Goal: Information Seeking & Learning: Learn about a topic

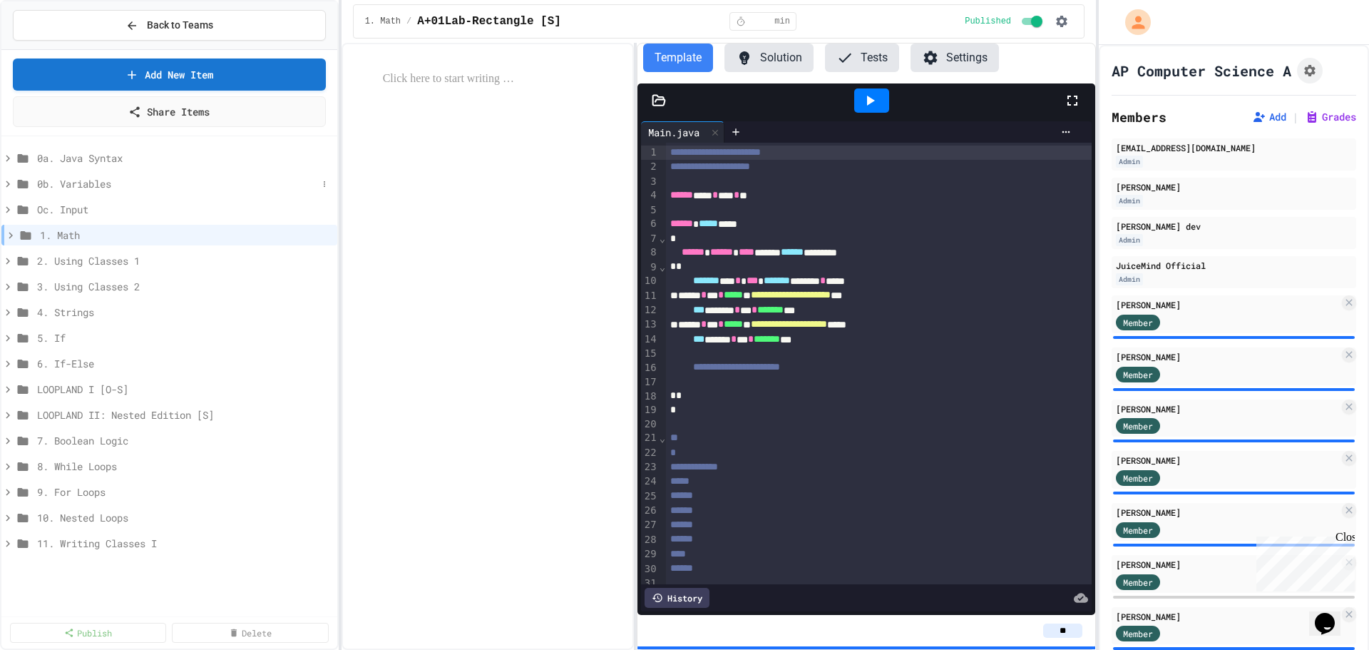
click at [83, 185] on span "0b. Variables" at bounding box center [177, 183] width 280 height 15
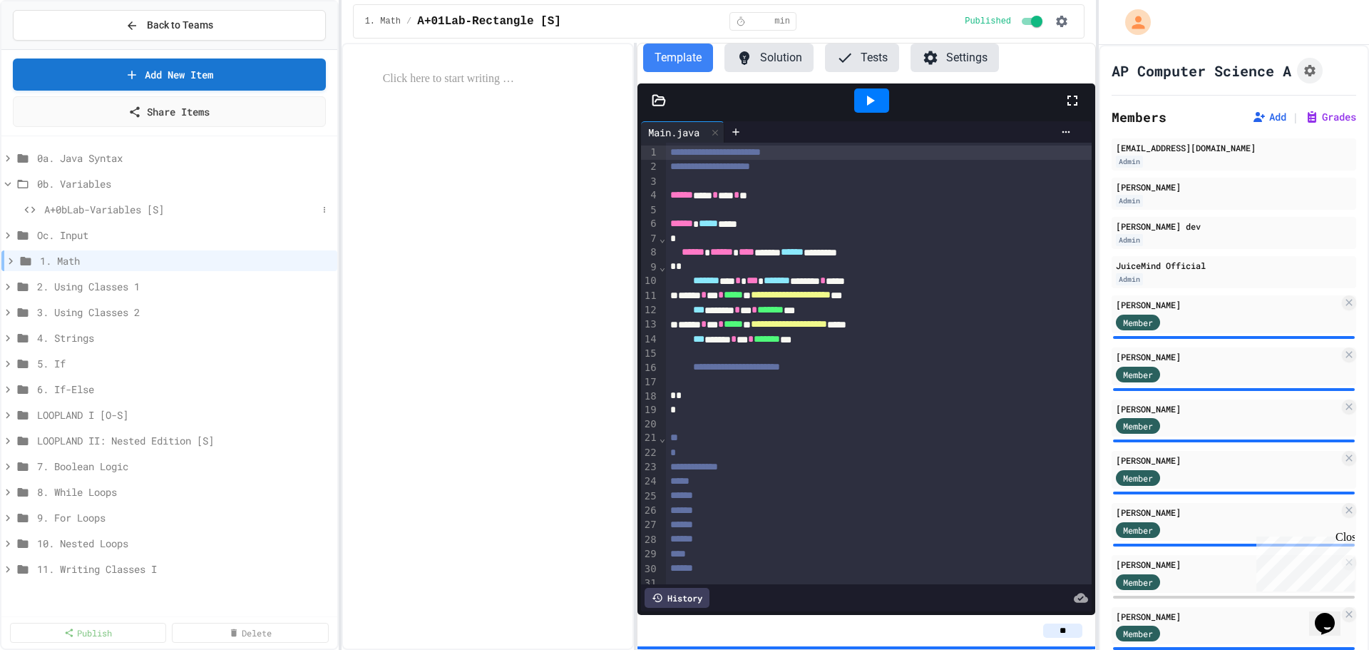
click at [119, 210] on span "A+0bLab-Variables [S]" at bounding box center [180, 209] width 273 height 15
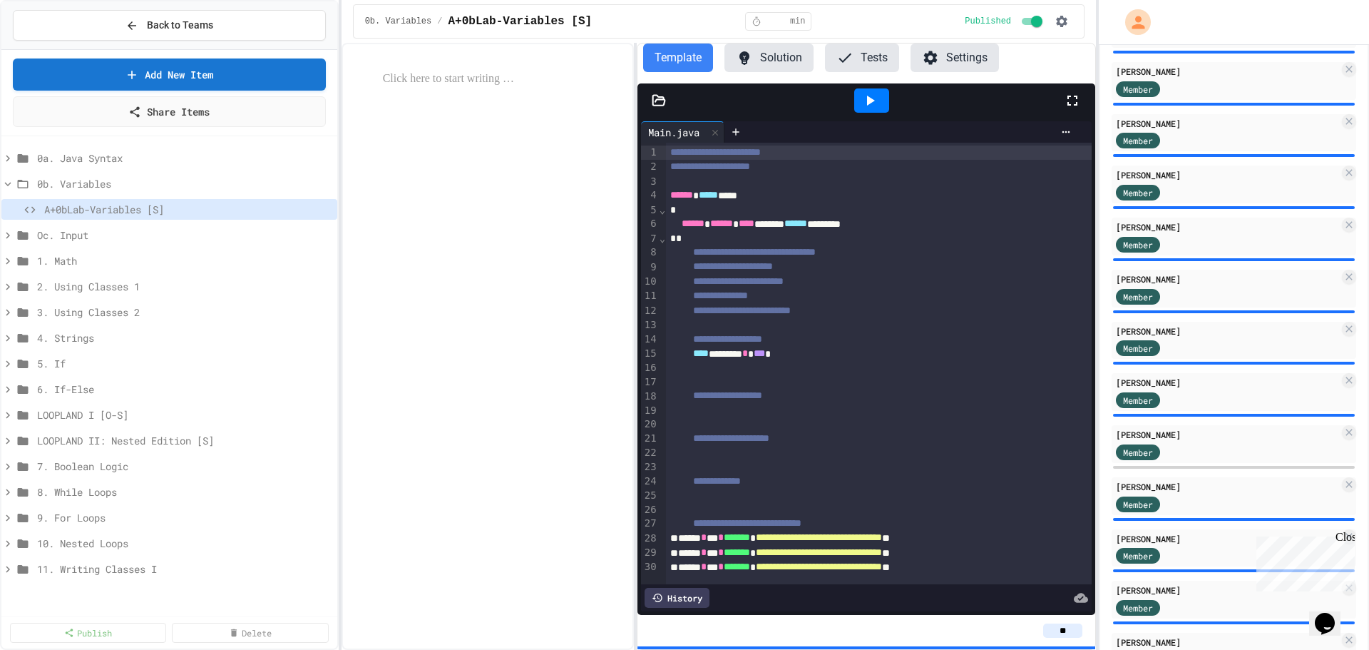
scroll to position [395, 0]
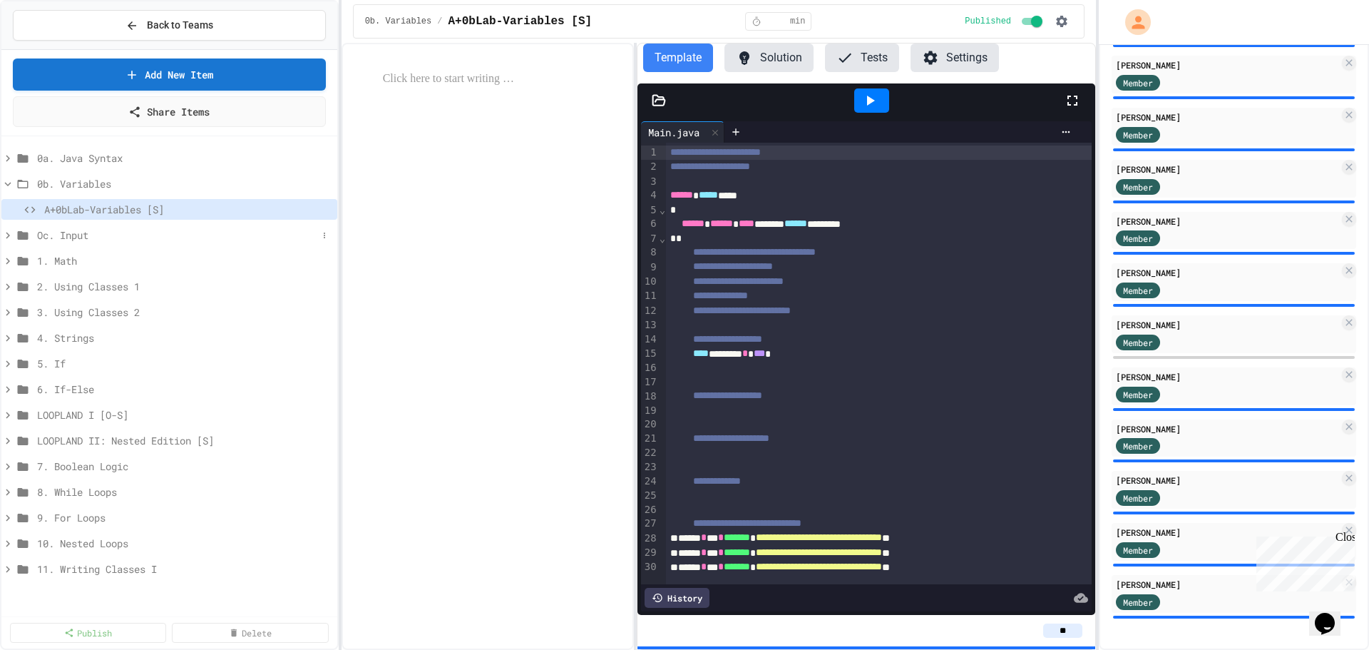
click at [9, 237] on icon at bounding box center [7, 235] width 13 height 13
click at [123, 260] on span "A+0cLab-Input1 [S]: BUGFIX" at bounding box center [180, 260] width 273 height 15
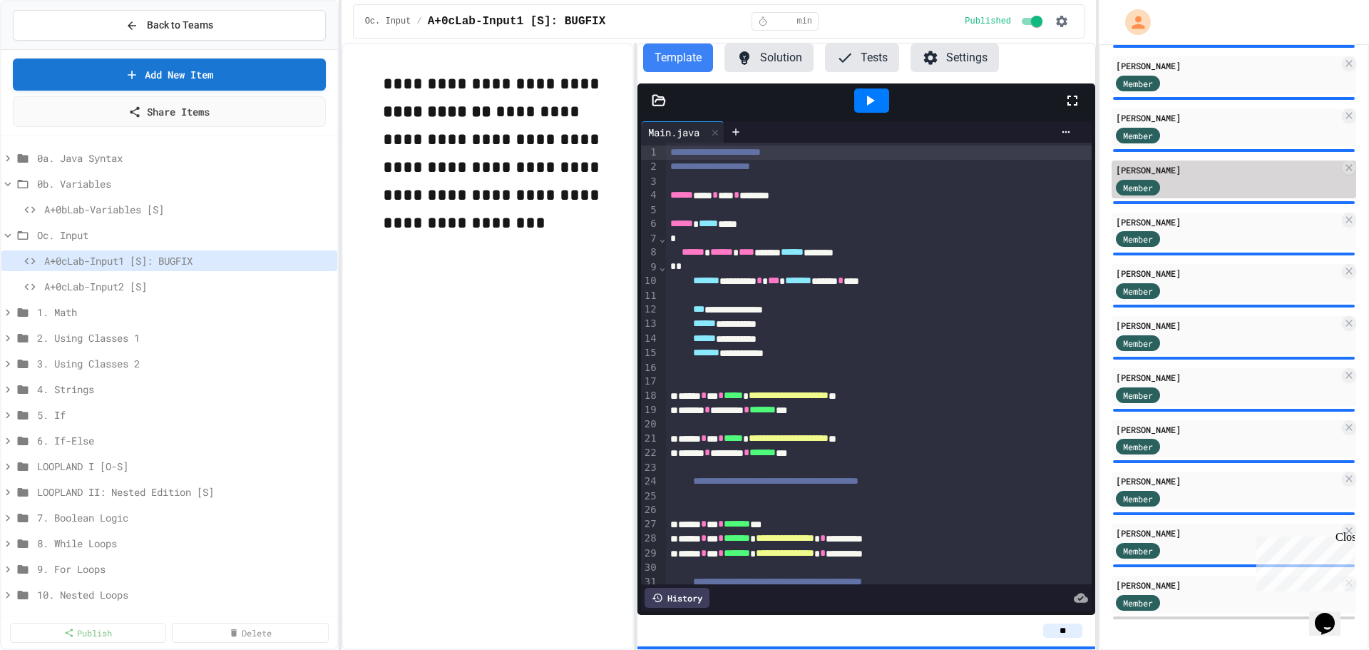
scroll to position [395, 0]
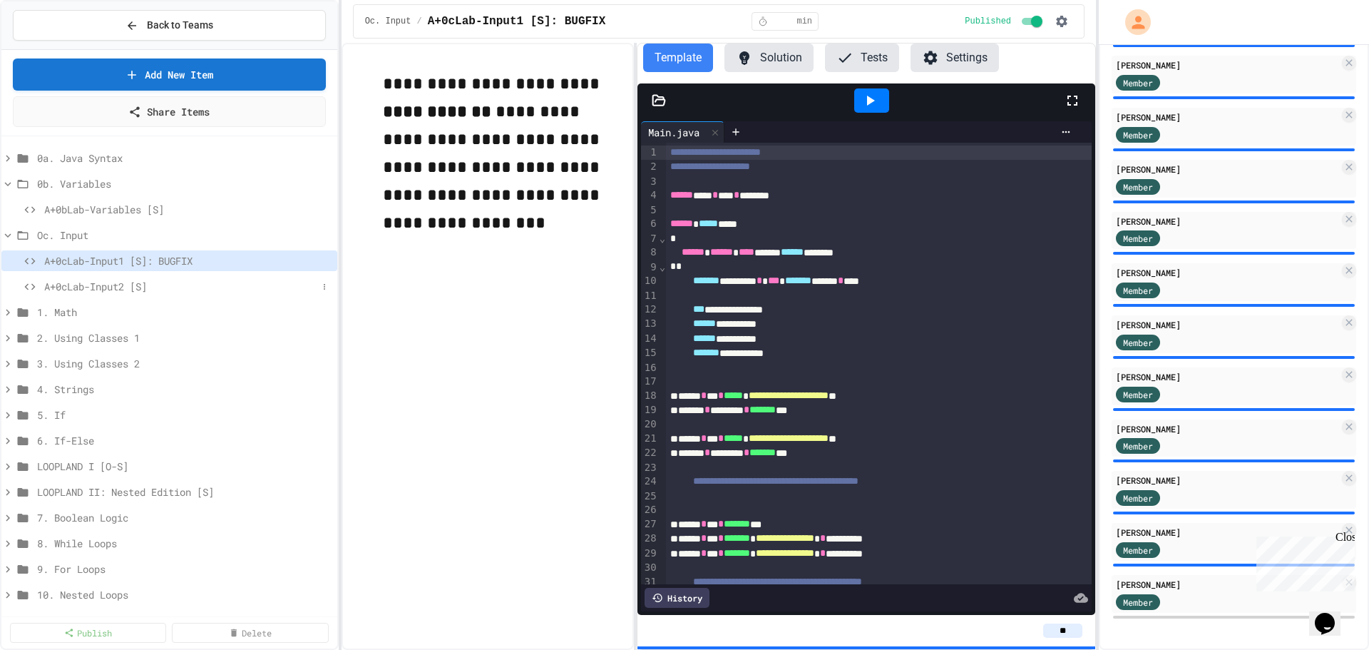
click at [93, 287] on span "A+0cLab-Input2 [S]" at bounding box center [180, 286] width 273 height 15
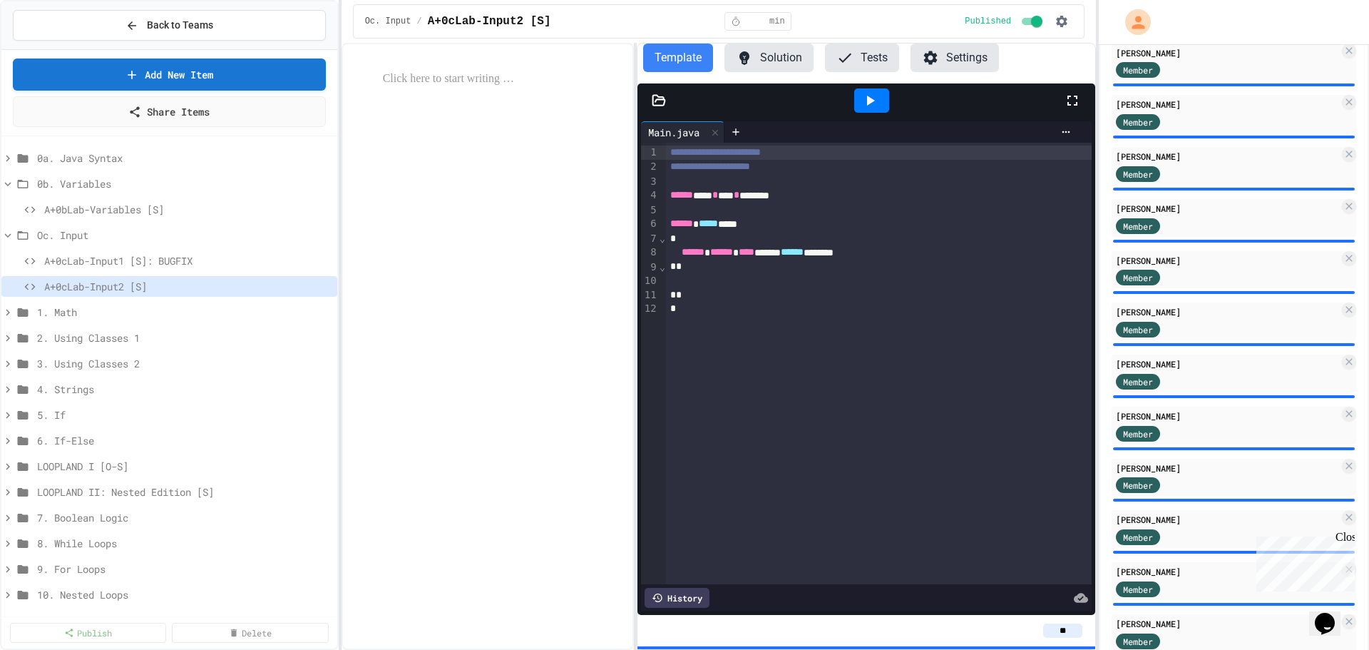
scroll to position [395, 0]
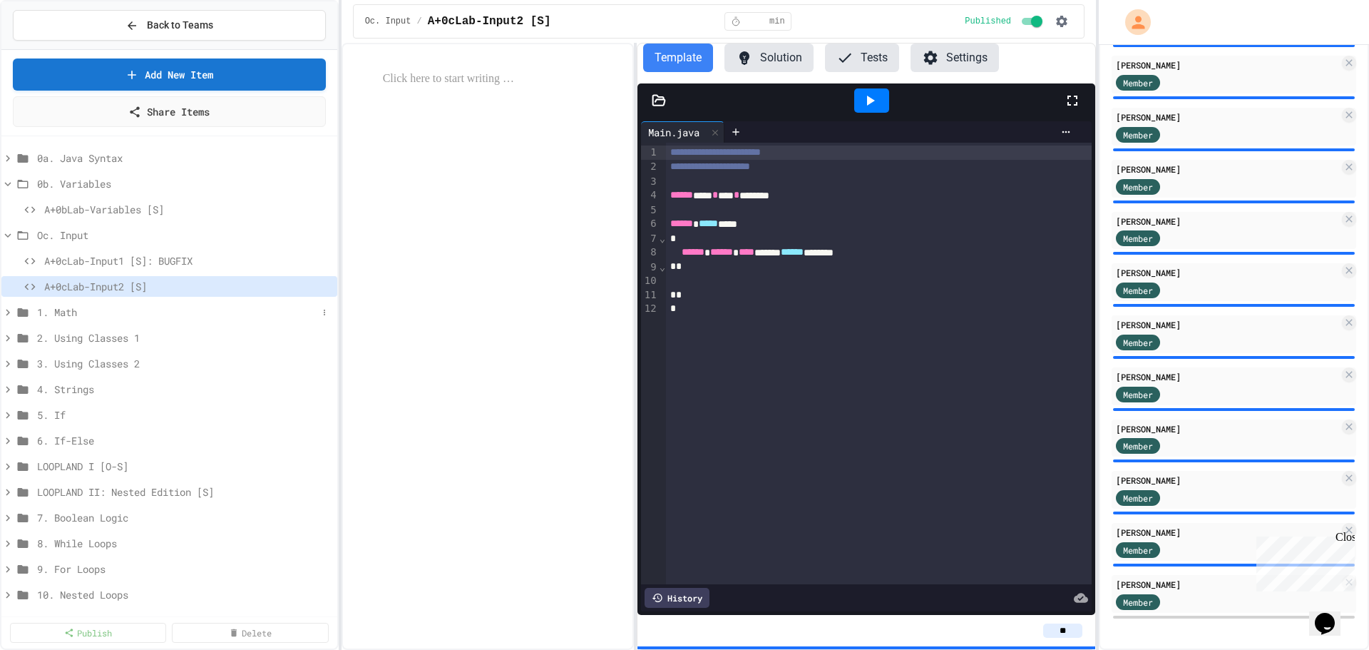
click at [1, 309] on icon at bounding box center [7, 312] width 13 height 13
click at [93, 439] on span "A+01Lab-Cube [S]" at bounding box center [180, 440] width 273 height 15
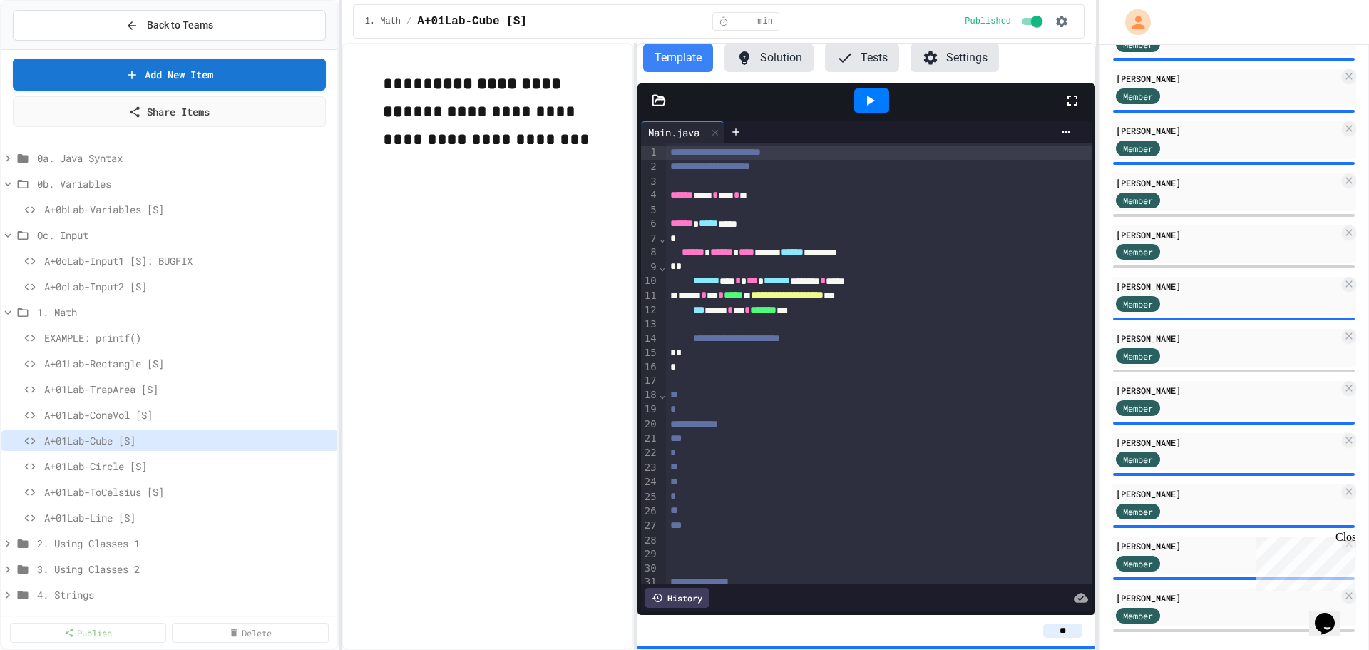
scroll to position [395, 0]
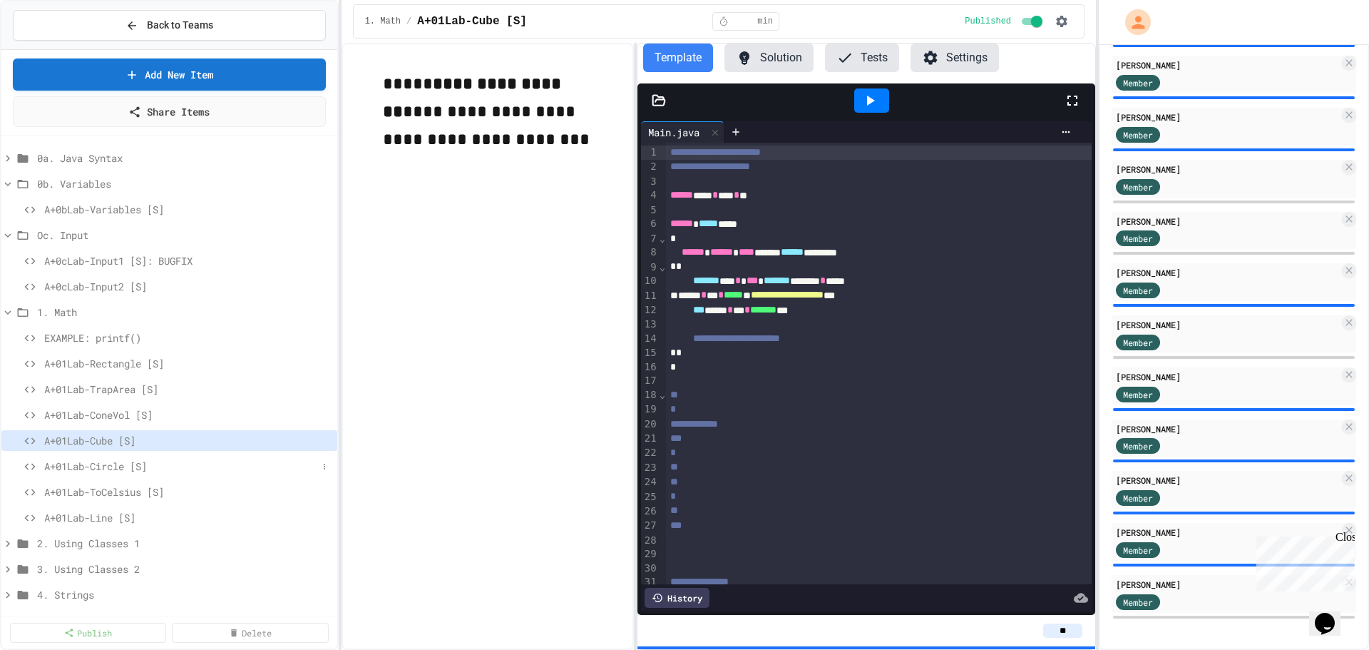
click at [99, 466] on span "A+01Lab-Circle [S]" at bounding box center [180, 465] width 273 height 15
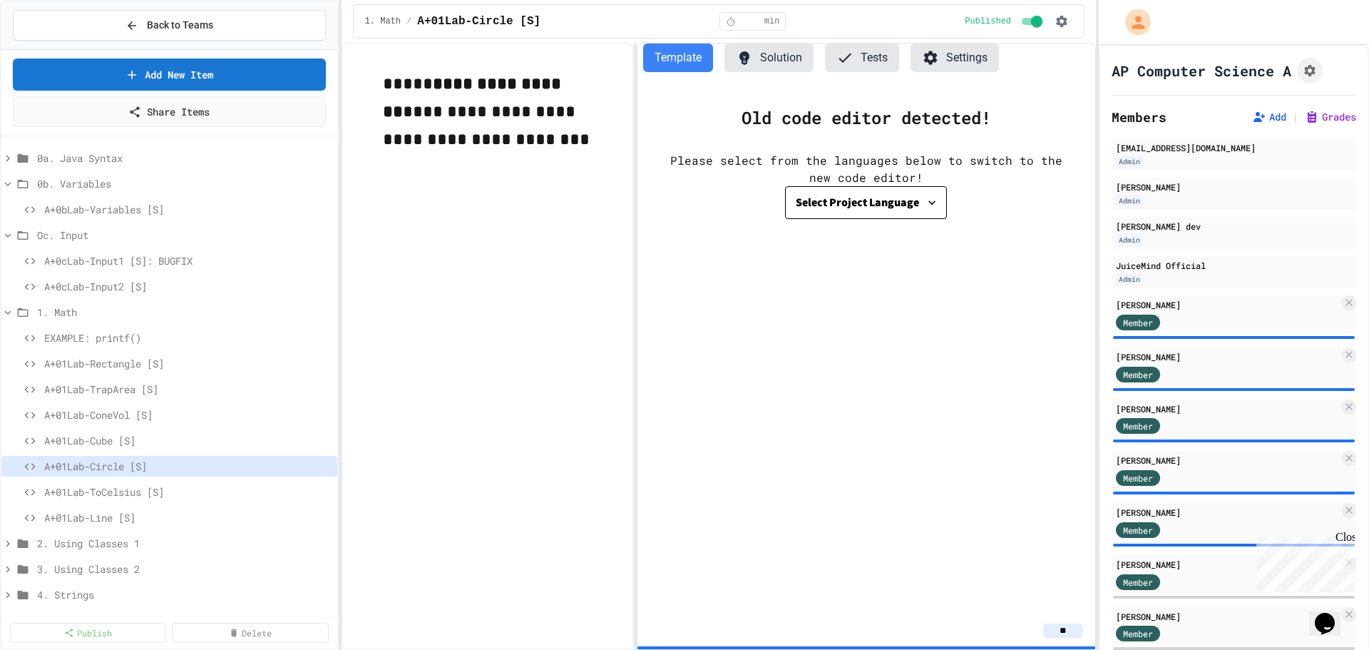
click at [862, 203] on div "Select Project Language" at bounding box center [857, 203] width 123 height 20
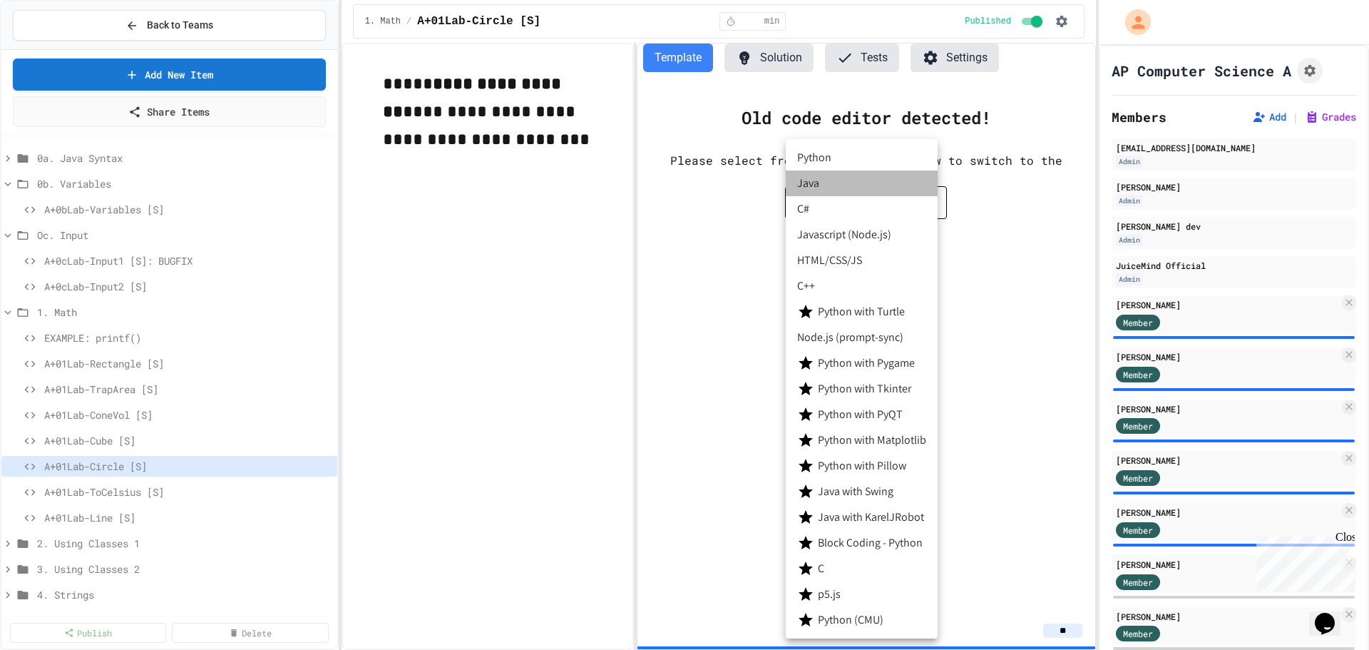
click at [823, 189] on li "Java" at bounding box center [862, 183] width 152 height 26
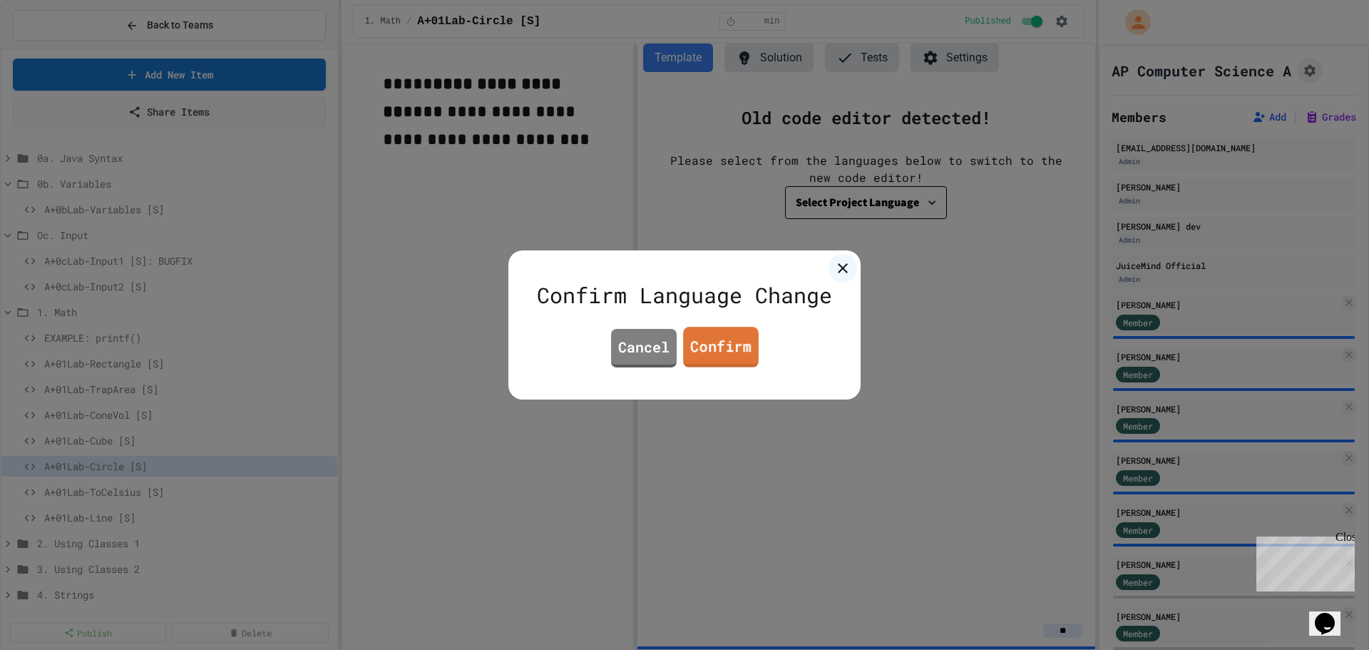
click at [713, 354] on link "Confirm" at bounding box center [721, 347] width 76 height 41
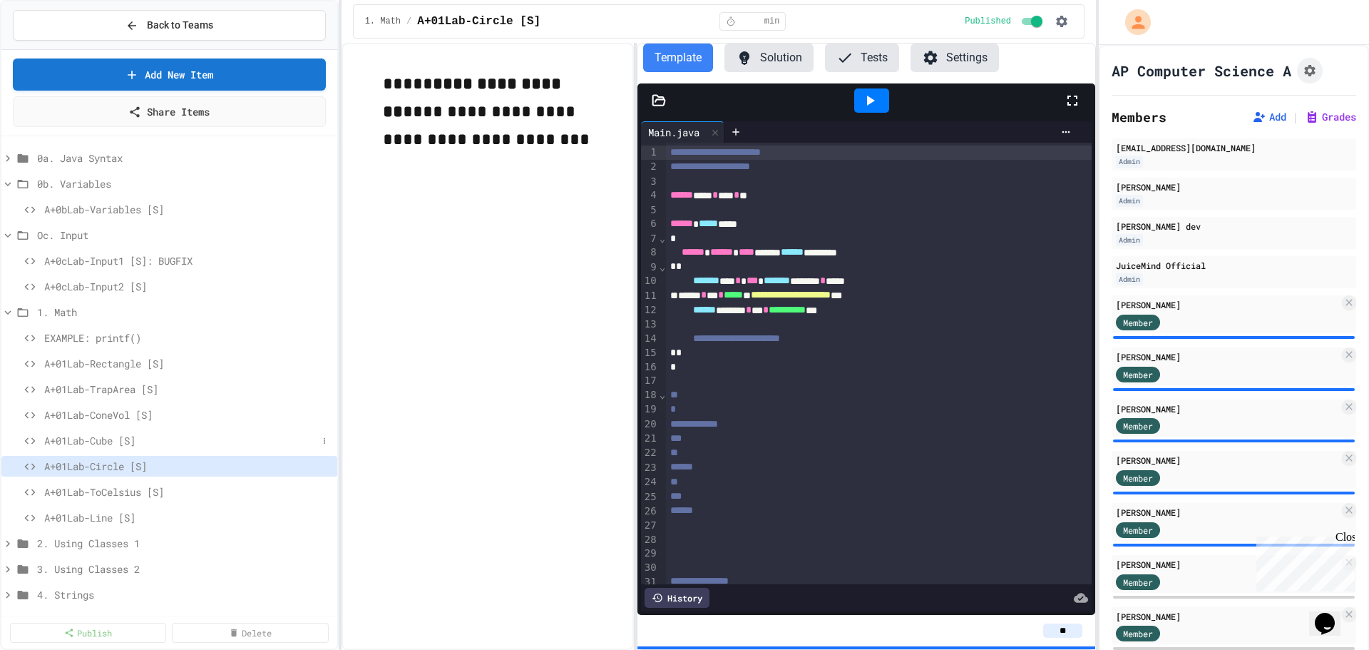
click at [78, 442] on span "A+01Lab-Cube [S]" at bounding box center [180, 440] width 273 height 15
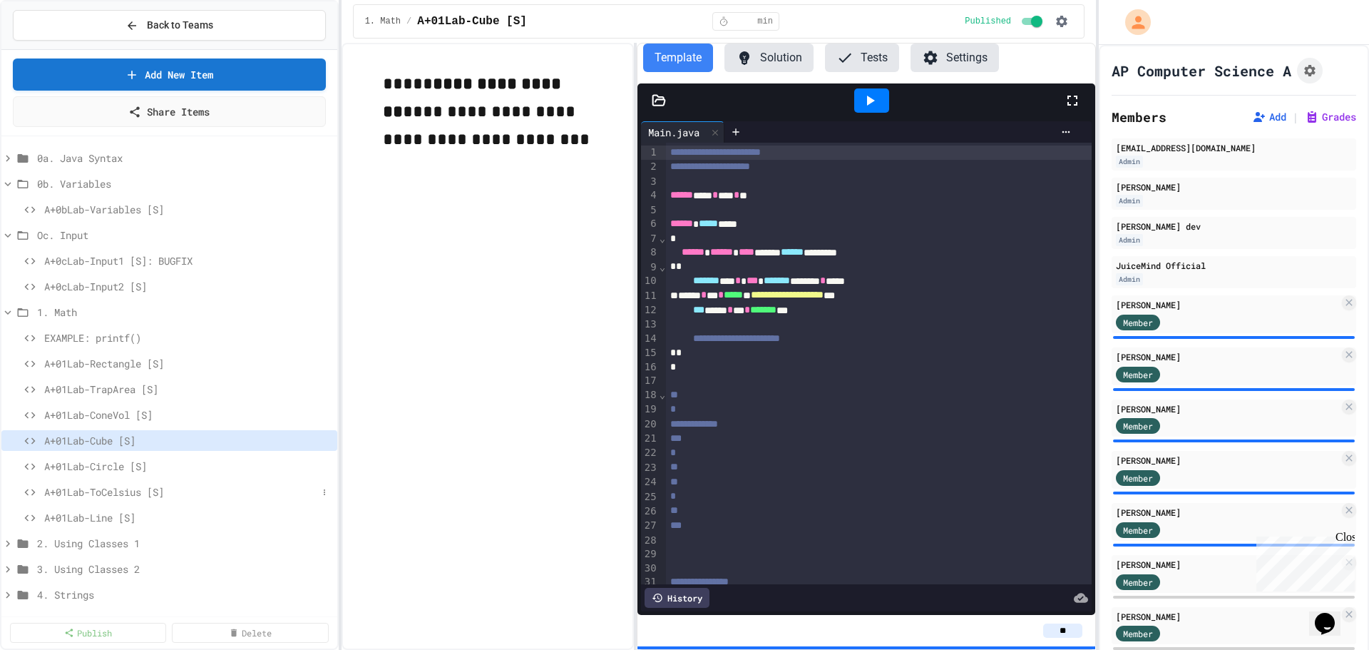
click at [90, 486] on span "A+01Lab-ToCelsius [S]" at bounding box center [180, 491] width 273 height 15
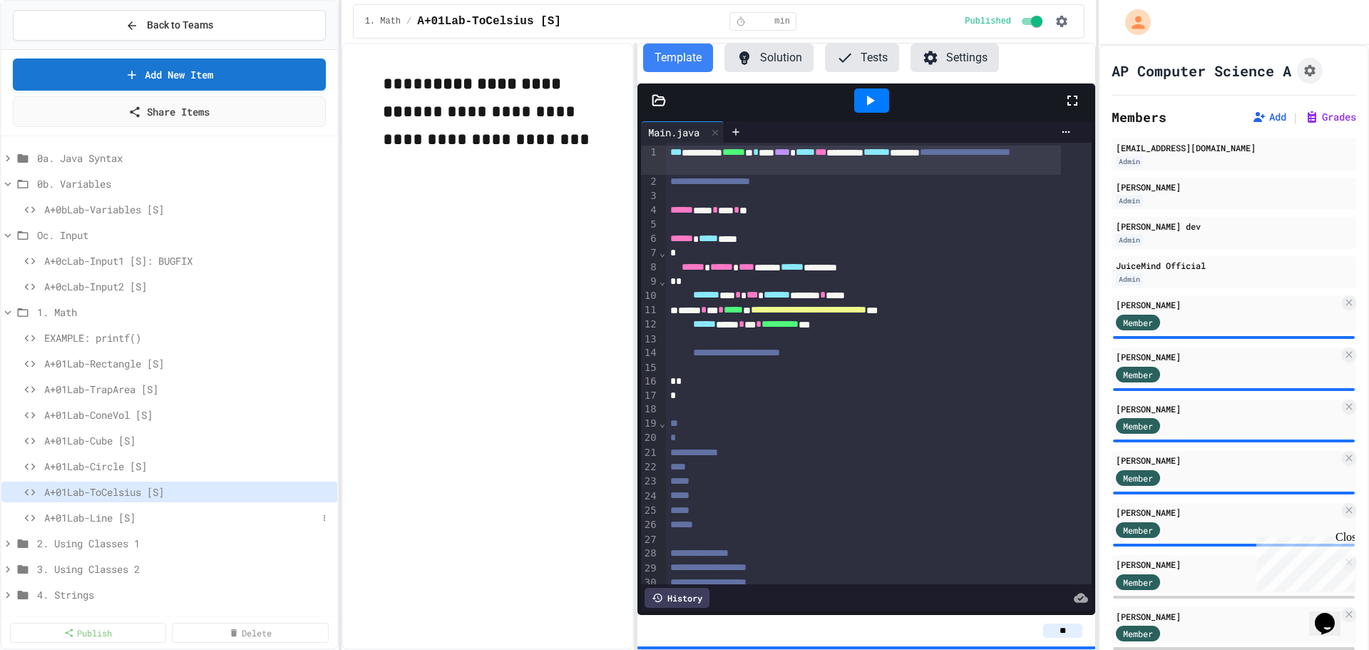
click at [91, 516] on span "A+01Lab-Line [S]" at bounding box center [180, 517] width 273 height 15
